Goal: Task Accomplishment & Management: Use online tool/utility

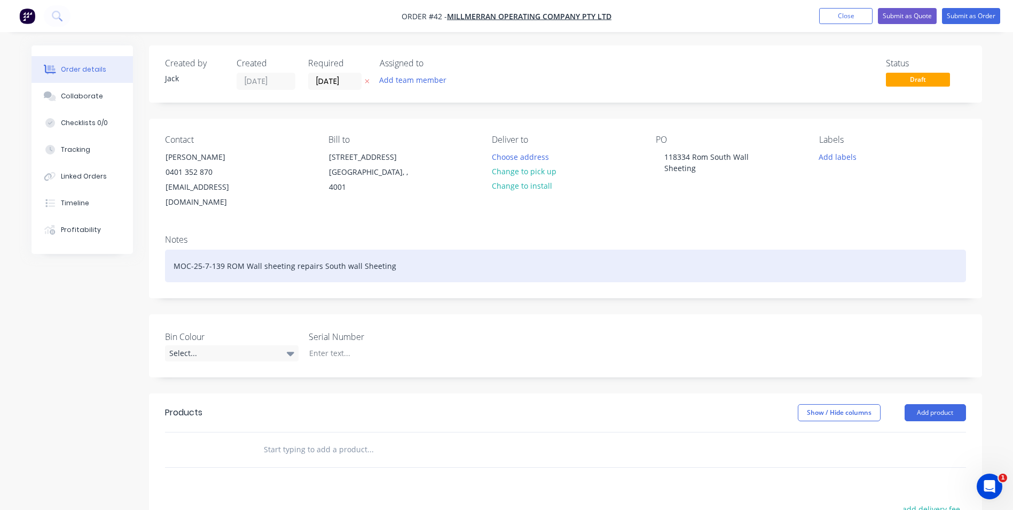
click at [399, 250] on div "MOC-25-7-139 ROM Wall sheeting repairs South wall Sheeting" at bounding box center [565, 265] width 801 height 33
click at [399, 251] on div "MOC-25-7-139 ROM Wall sheeting repairs South wall Sheeting Qu0045" at bounding box center [565, 265] width 801 height 33
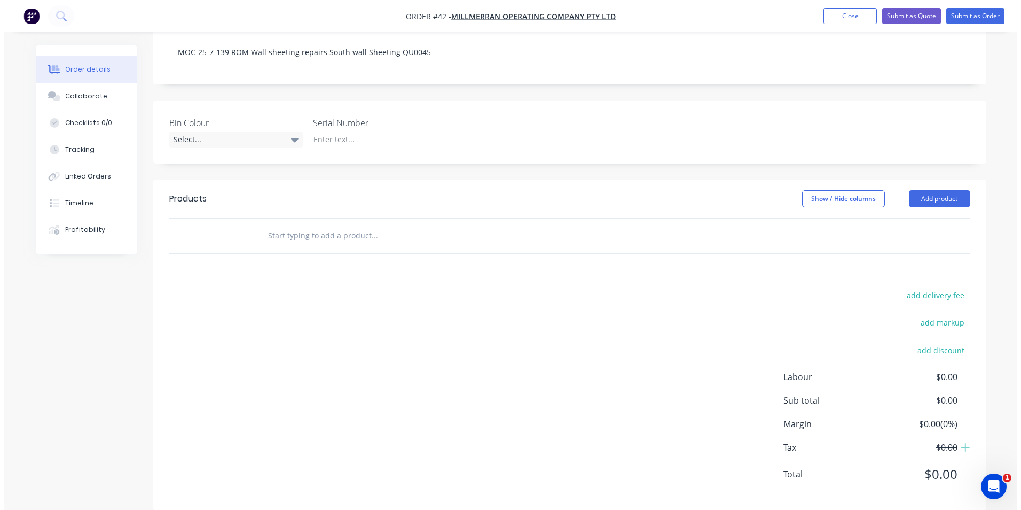
scroll to position [215, 0]
click at [923, 189] on button "Add product" at bounding box center [935, 197] width 61 height 17
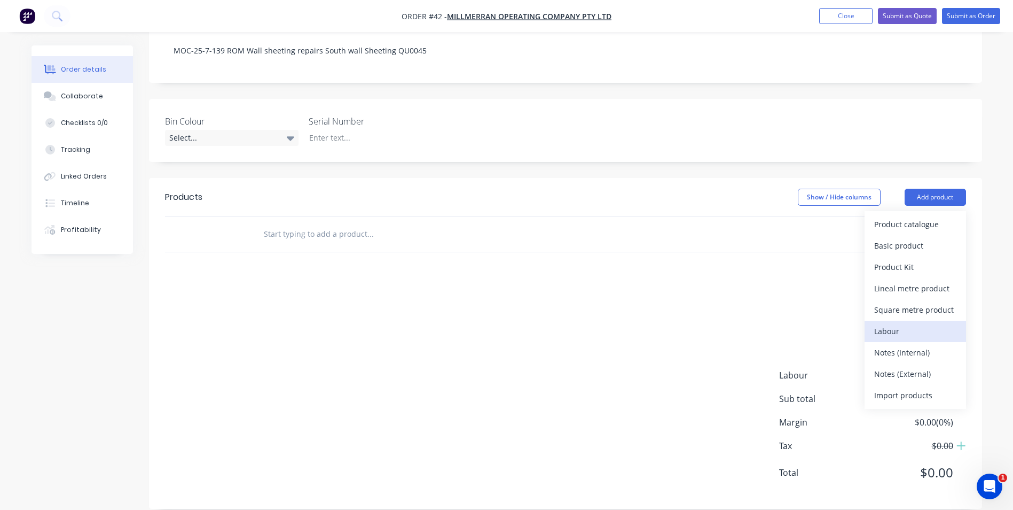
click at [916, 323] on div "Labour" at bounding box center [916, 330] width 82 height 15
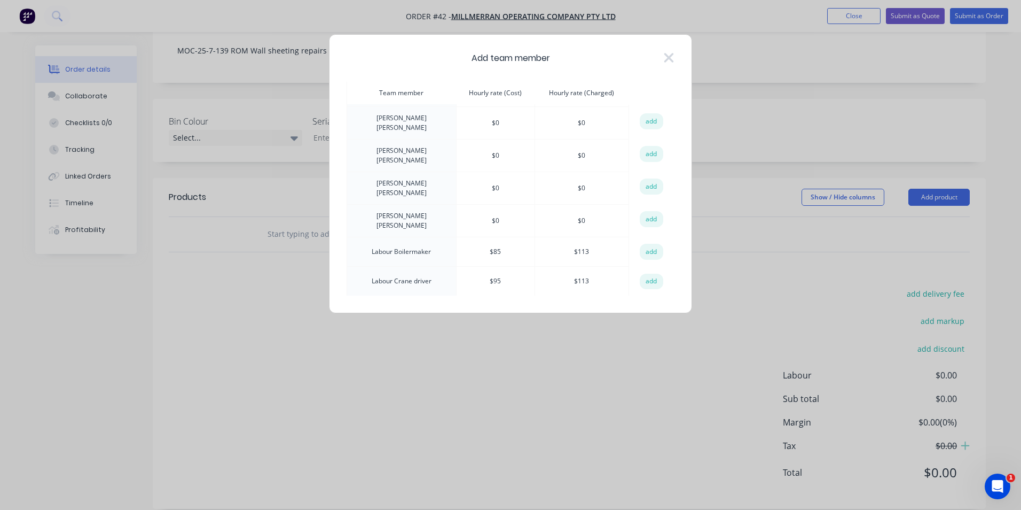
scroll to position [427, 0]
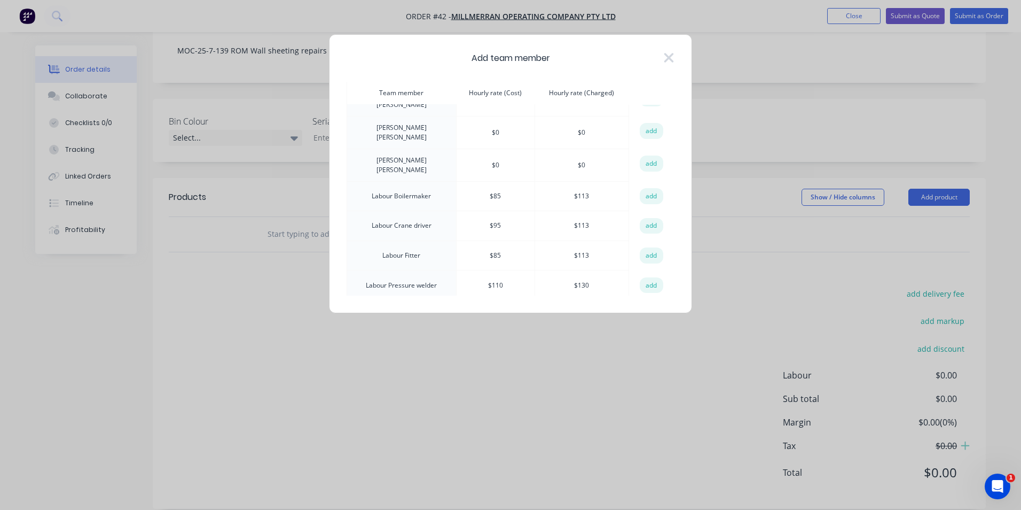
click at [651, 188] on button "add" at bounding box center [652, 196] width 24 height 16
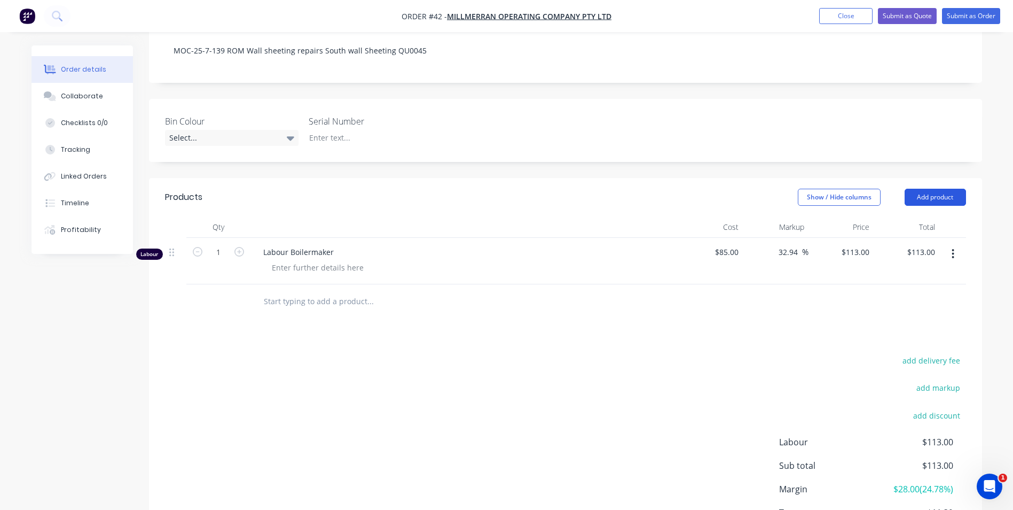
click at [930, 189] on button "Add product" at bounding box center [935, 197] width 61 height 17
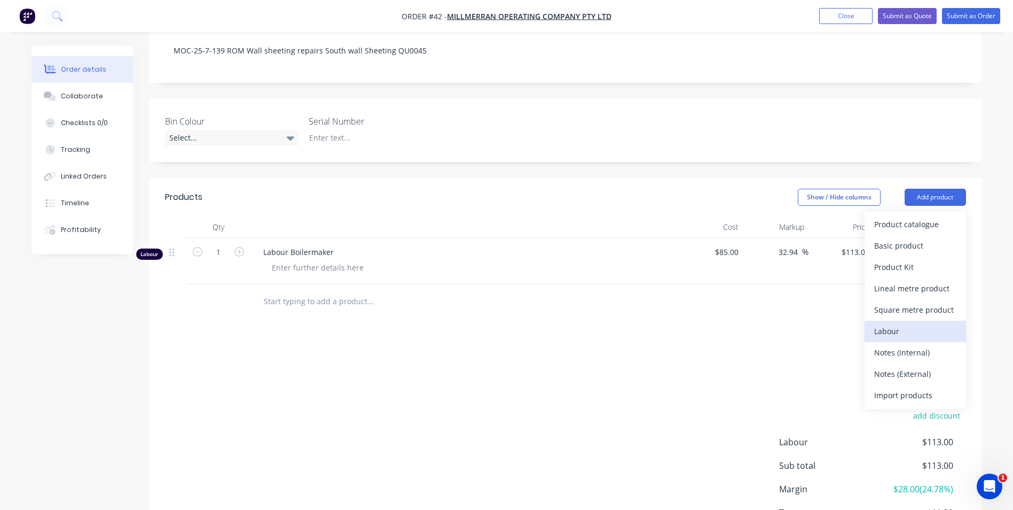
click at [912, 323] on div "Labour" at bounding box center [916, 330] width 82 height 15
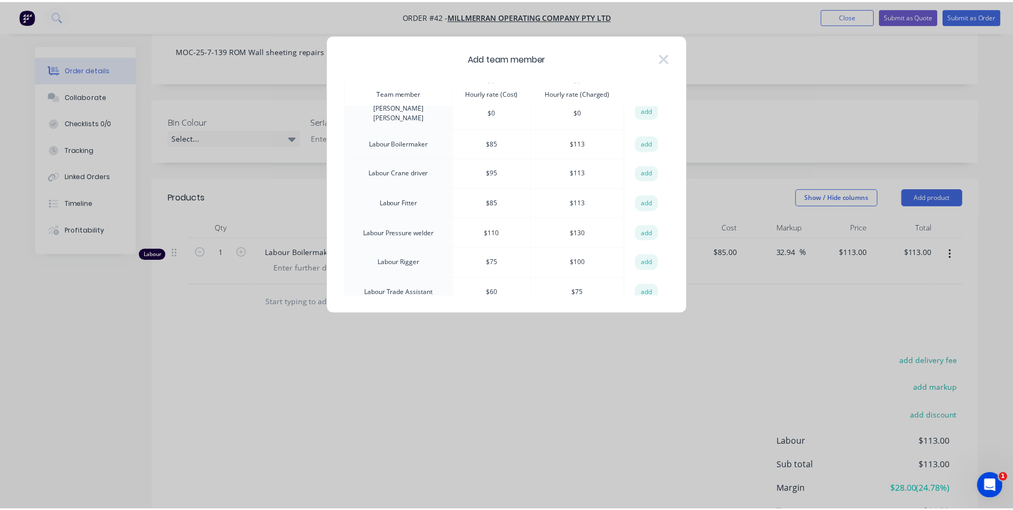
scroll to position [481, 0]
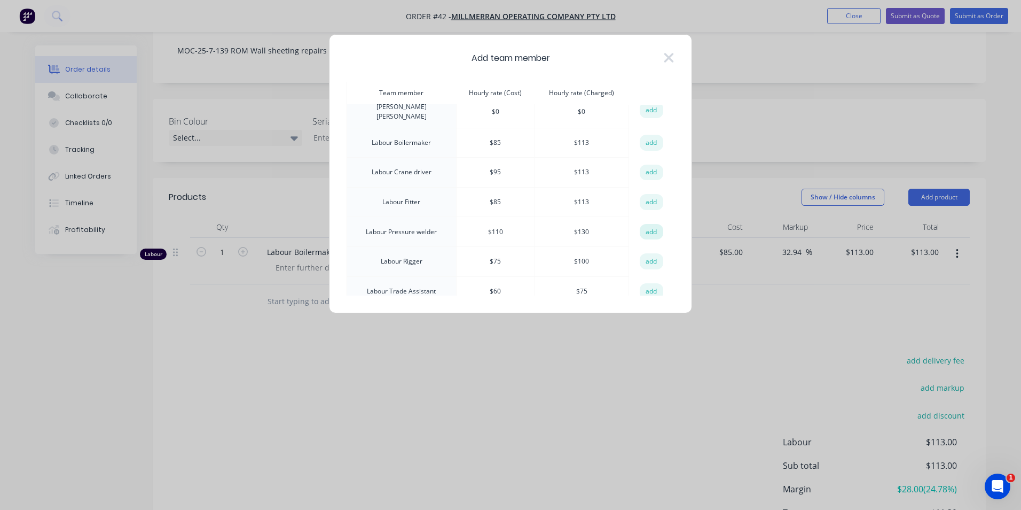
click at [647, 224] on button "add" at bounding box center [652, 232] width 24 height 16
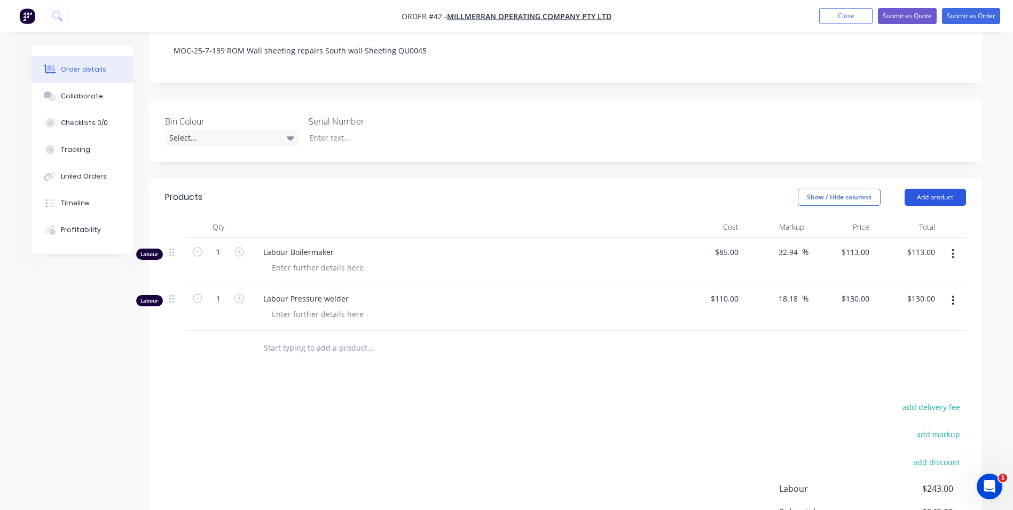
click at [940, 189] on button "Add product" at bounding box center [935, 197] width 61 height 17
click at [661, 400] on div "add delivery fee add markup add discount Labour $243.00 Sub total $243.00 Margi…" at bounding box center [565, 503] width 801 height 206
